Goal: Task Accomplishment & Management: Use online tool/utility

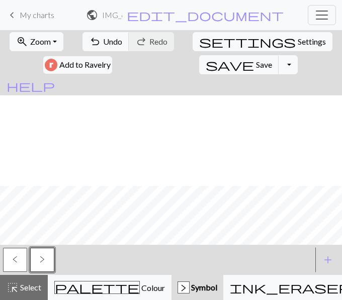
scroll to position [91, 0]
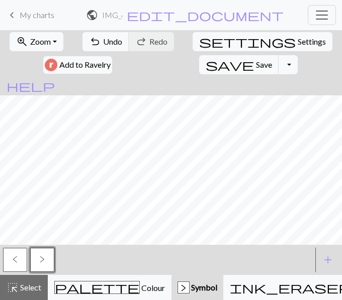
click at [10, 257] on button "<" at bounding box center [15, 260] width 24 height 24
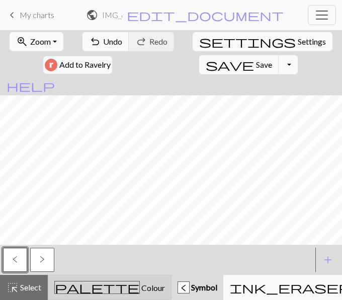
click at [85, 282] on div "palette Colour Colour" at bounding box center [109, 287] width 110 height 13
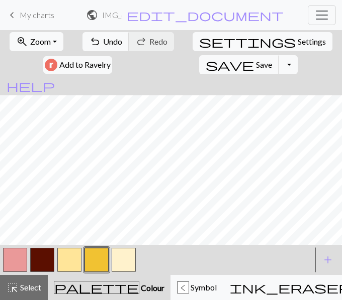
click at [127, 259] on button "button" at bounding box center [123, 260] width 24 height 24
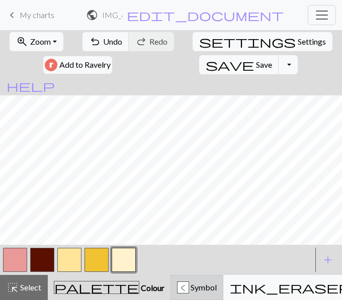
click at [189, 290] on span "Symbol" at bounding box center [203, 288] width 28 height 10
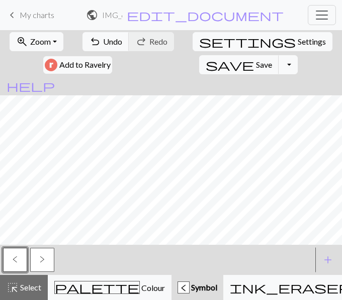
click at [18, 260] on button "<" at bounding box center [15, 260] width 24 height 24
click at [18, 260] on div "Edit symbol Name twisted knit d f g h j k p s t F H J O P T / | 0 1 2 3 4 5 6 7…" at bounding box center [171, 150] width 342 height 300
click at [11, 257] on button "<" at bounding box center [15, 260] width 24 height 24
click at [11, 257] on div "Edit symbol Name twisted knit d f g h j k p s t F H J O P T / | 0 1 2 3 4 5 6 7…" at bounding box center [171, 150] width 342 height 300
click at [23, 262] on button "<" at bounding box center [15, 260] width 24 height 24
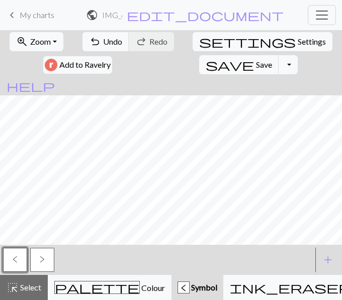
drag, startPoint x: 23, startPoint y: 262, endPoint x: 12, endPoint y: 258, distance: 12.2
click at [12, 258] on button "<" at bounding box center [15, 260] width 24 height 24
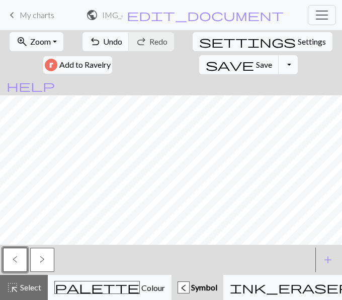
click at [42, 257] on span ">" at bounding box center [42, 260] width 5 height 8
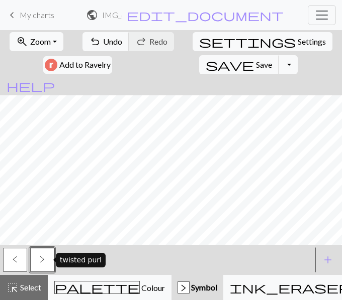
click at [42, 257] on span ">" at bounding box center [42, 260] width 5 height 8
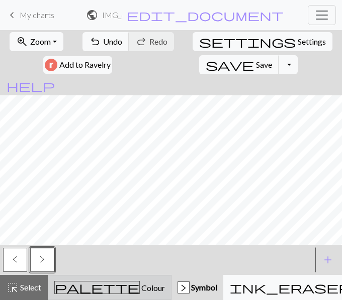
click at [76, 284] on span "palette" at bounding box center [97, 288] width 84 height 14
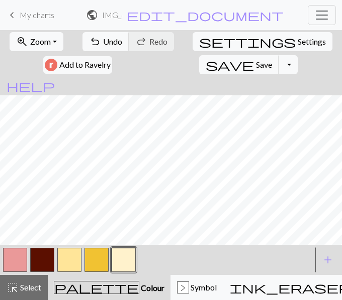
click at [68, 261] on button "button" at bounding box center [69, 260] width 24 height 24
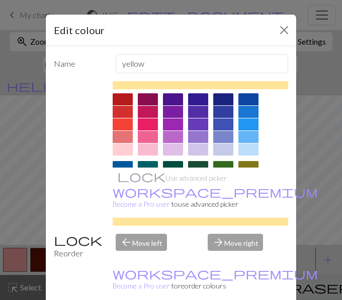
drag, startPoint x: 68, startPoint y: 261, endPoint x: 231, endPoint y: 289, distance: 165.2
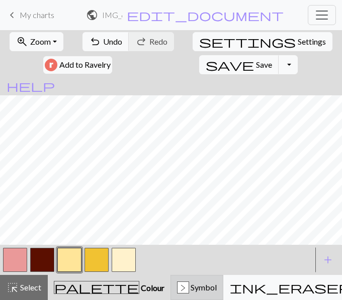
click at [177, 289] on div ">" at bounding box center [182, 288] width 11 height 12
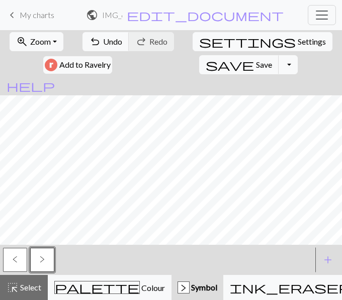
click at [36, 259] on button ">" at bounding box center [42, 260] width 24 height 24
click at [36, 259] on div "Edit symbol Name twisted purl d f g h j k p s t F H J O P T / | 0 1 2 3 4 5 6 7…" at bounding box center [171, 150] width 342 height 300
click at [41, 258] on span ">" at bounding box center [42, 260] width 5 height 8
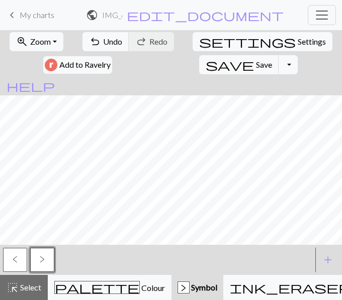
click at [15, 257] on span "<" at bounding box center [15, 260] width 5 height 8
